Goal: Navigation & Orientation: Go to known website

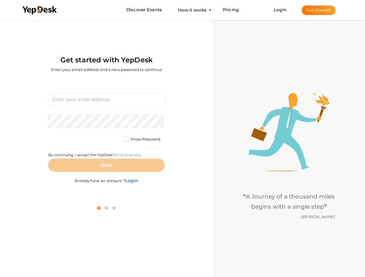
click at [182, 139] on div "Required. Invalid email. Checking You already have a YepDesk account. Please Si…" at bounding box center [106, 139] width 204 height 120
click at [40, 10] on use at bounding box center [40, 10] width 34 height 8
click at [280, 10] on link "Login" at bounding box center [279, 9] width 13 height 5
click at [318, 10] on button "Get Started" at bounding box center [318, 10] width 34 height 10
click at [132, 180] on b "Login" at bounding box center [131, 180] width 13 height 5
